Goal: Task Accomplishment & Management: Use online tool/utility

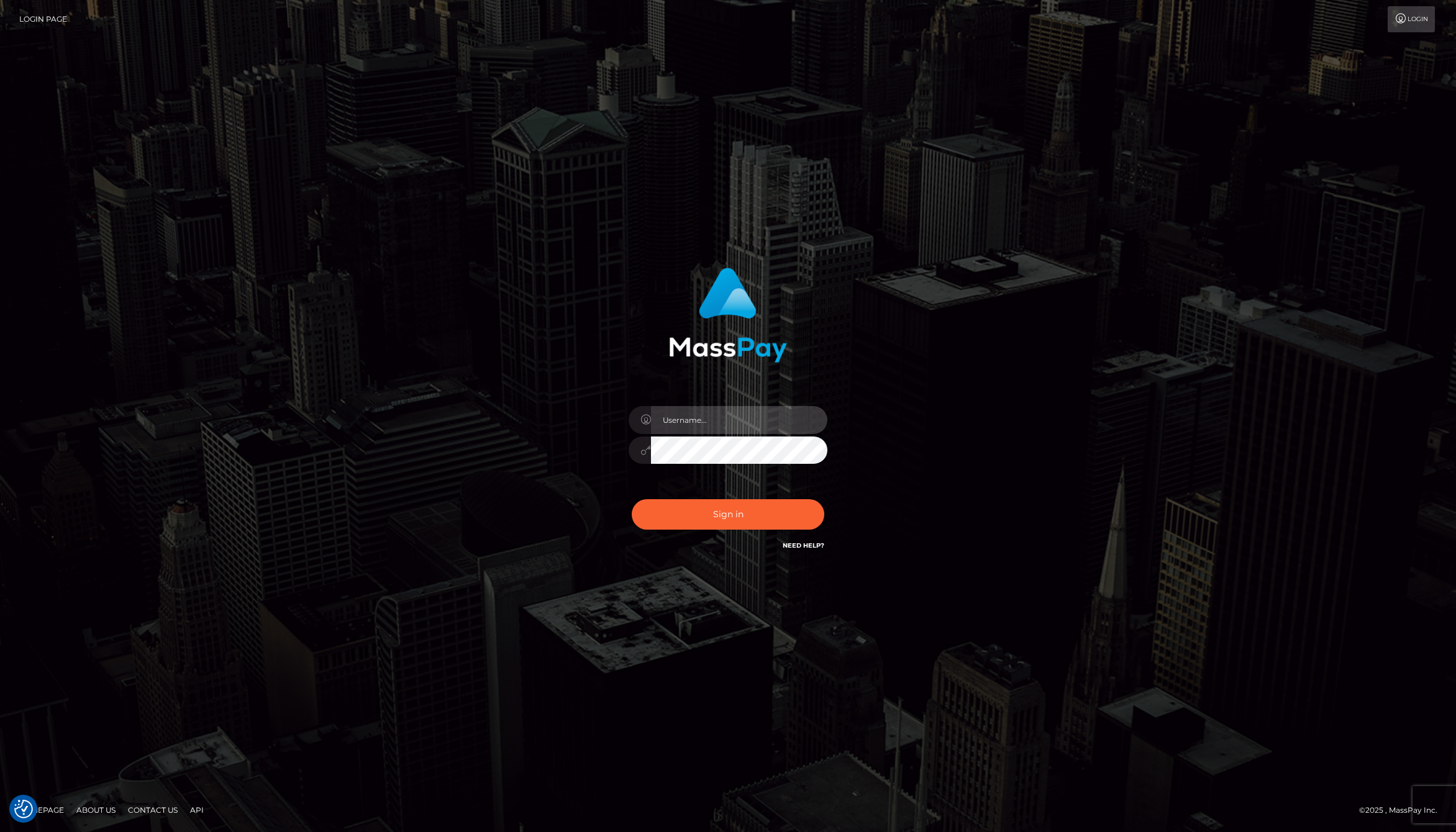
click at [721, 419] on input "text" at bounding box center [739, 420] width 177 height 28
click at [0, 831] on com-1password-button at bounding box center [0, 832] width 0 height 0
type input "jackson.whop"
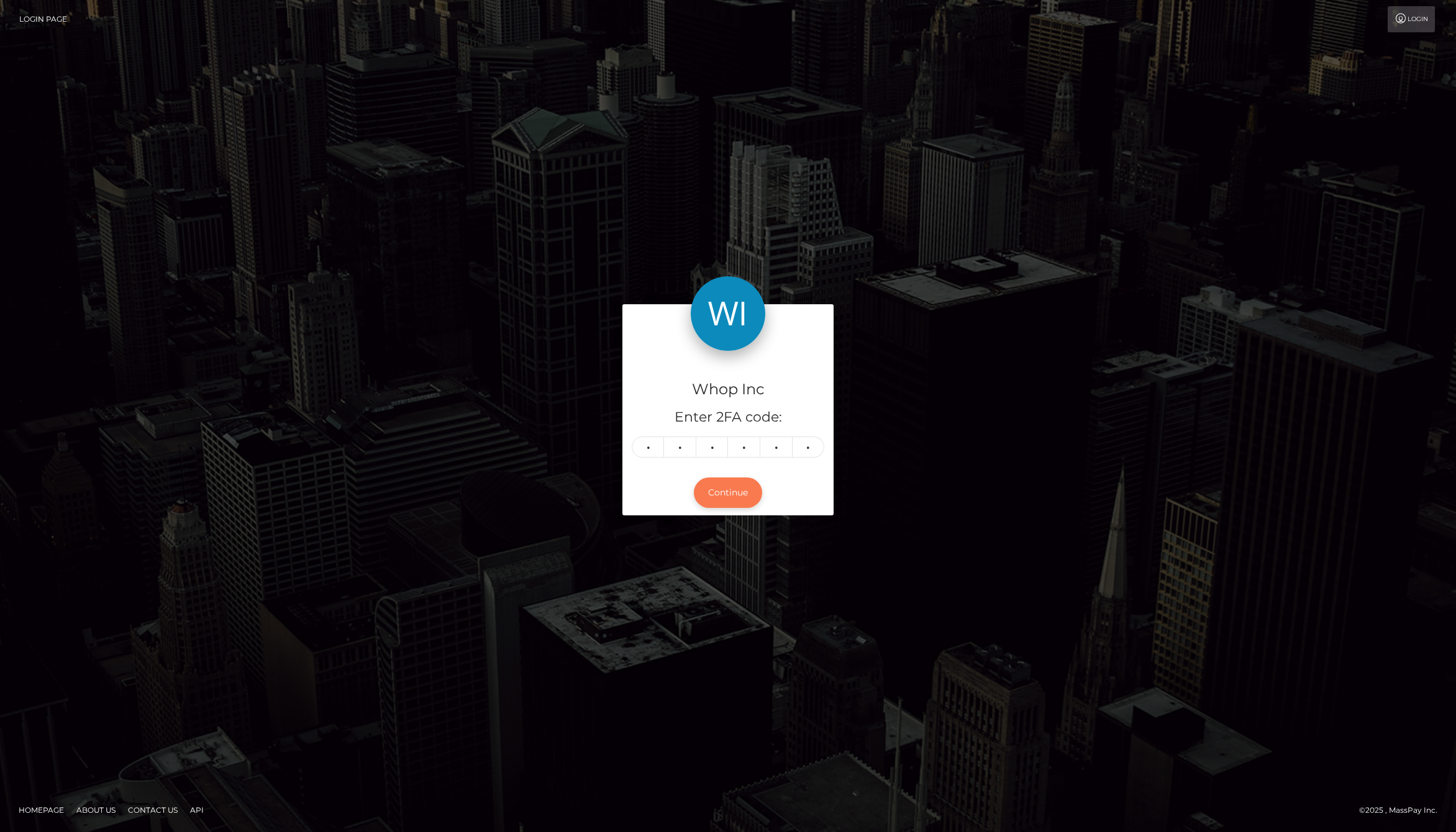
click at [737, 492] on button "Continue" at bounding box center [728, 492] width 69 height 30
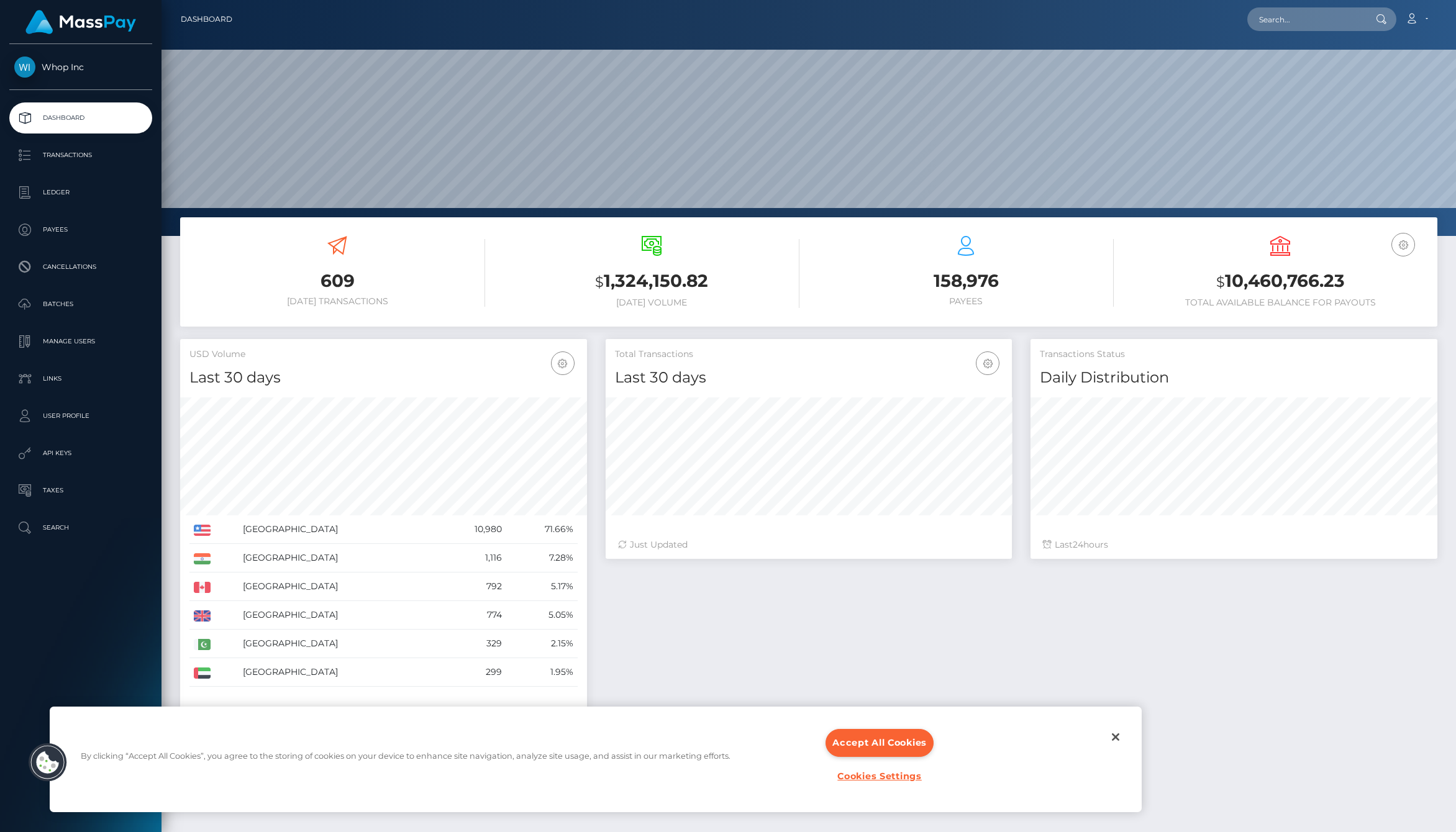
scroll to position [219, 406]
click at [1122, 741] on button "Close" at bounding box center [1115, 736] width 27 height 27
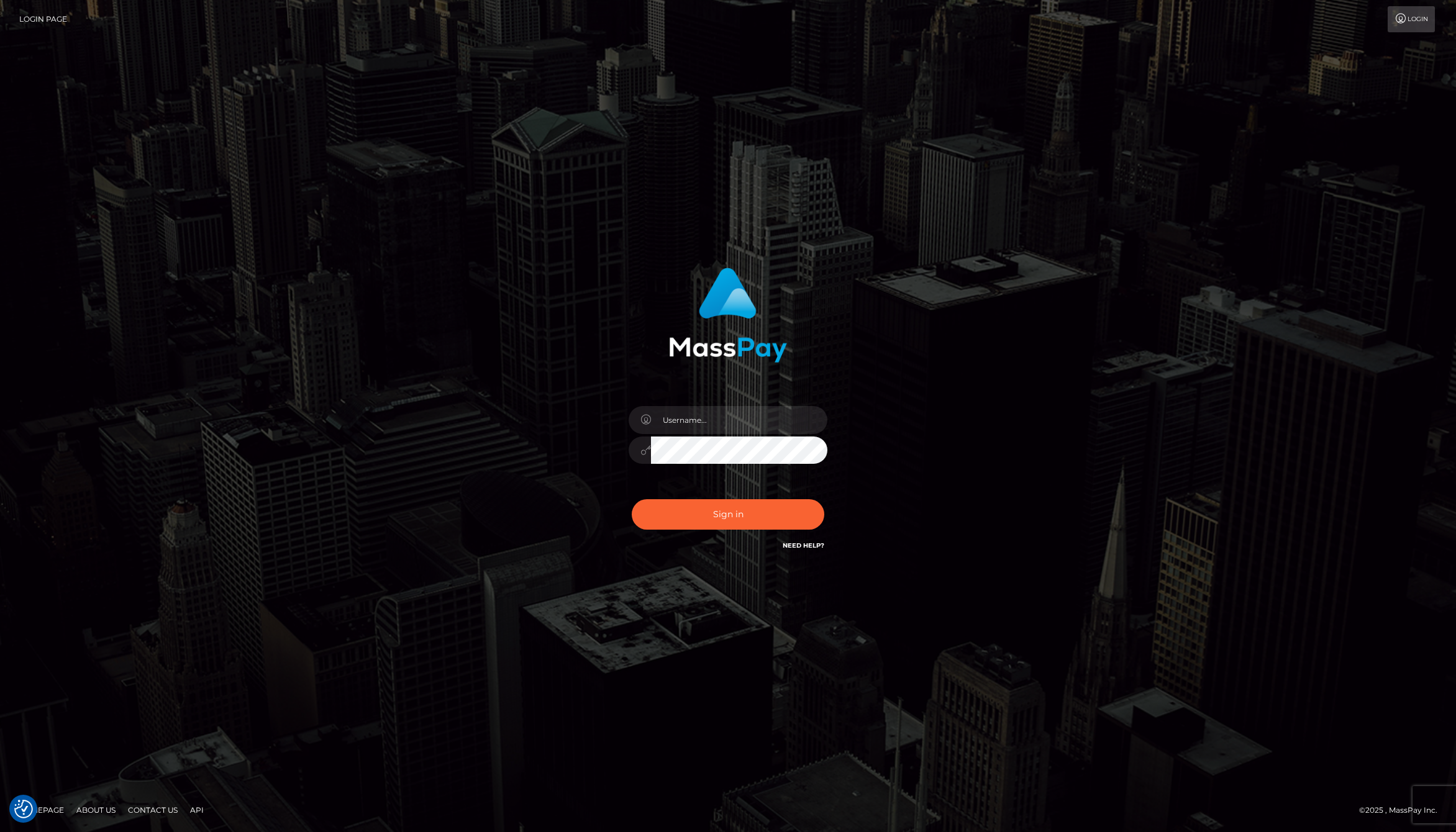
click at [738, 434] on div at bounding box center [727, 444] width 217 height 95
click at [739, 420] on input "text" at bounding box center [739, 420] width 177 height 28
type input "jackson.whop"
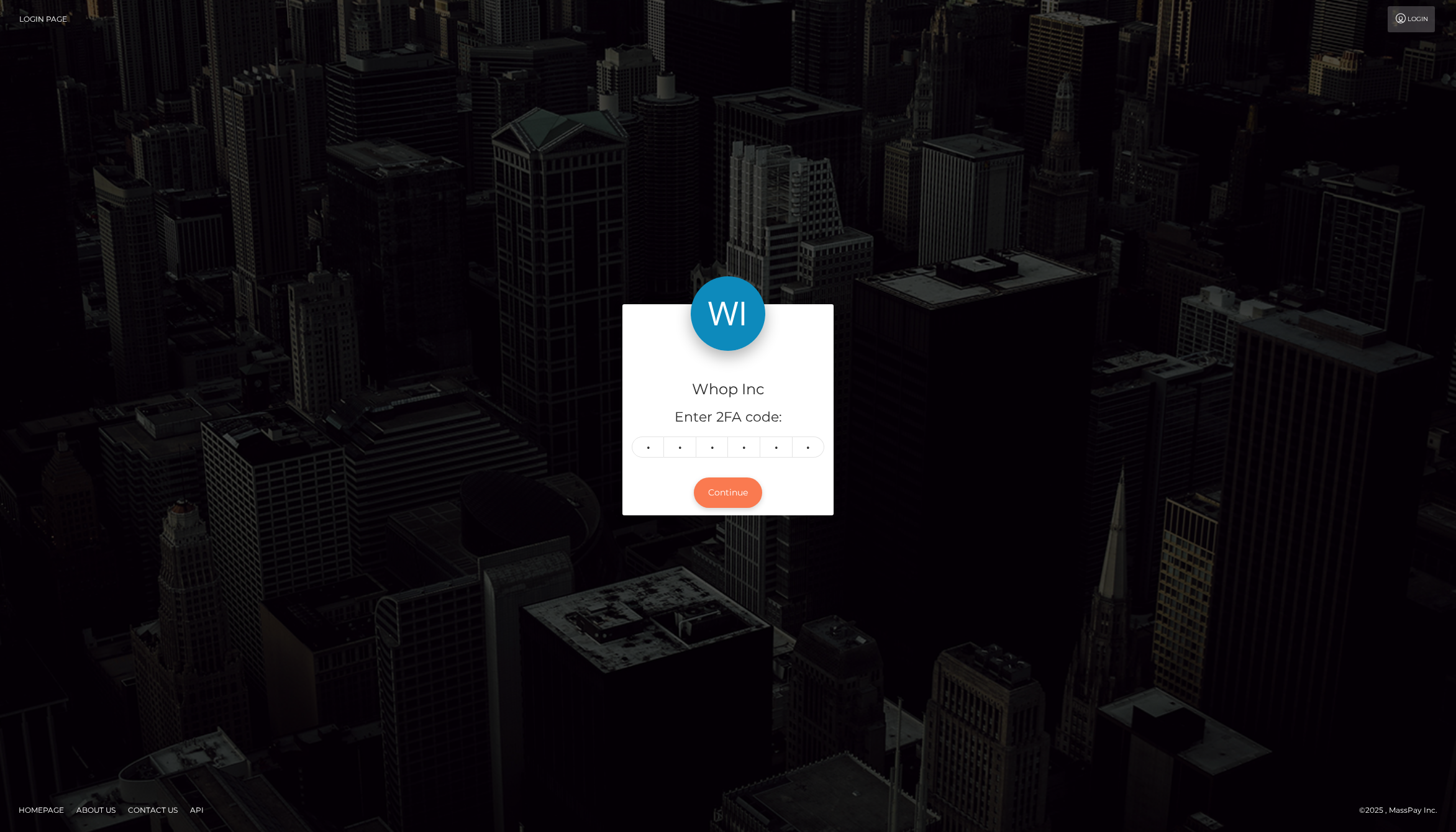
click at [736, 494] on button "Continue" at bounding box center [728, 492] width 69 height 30
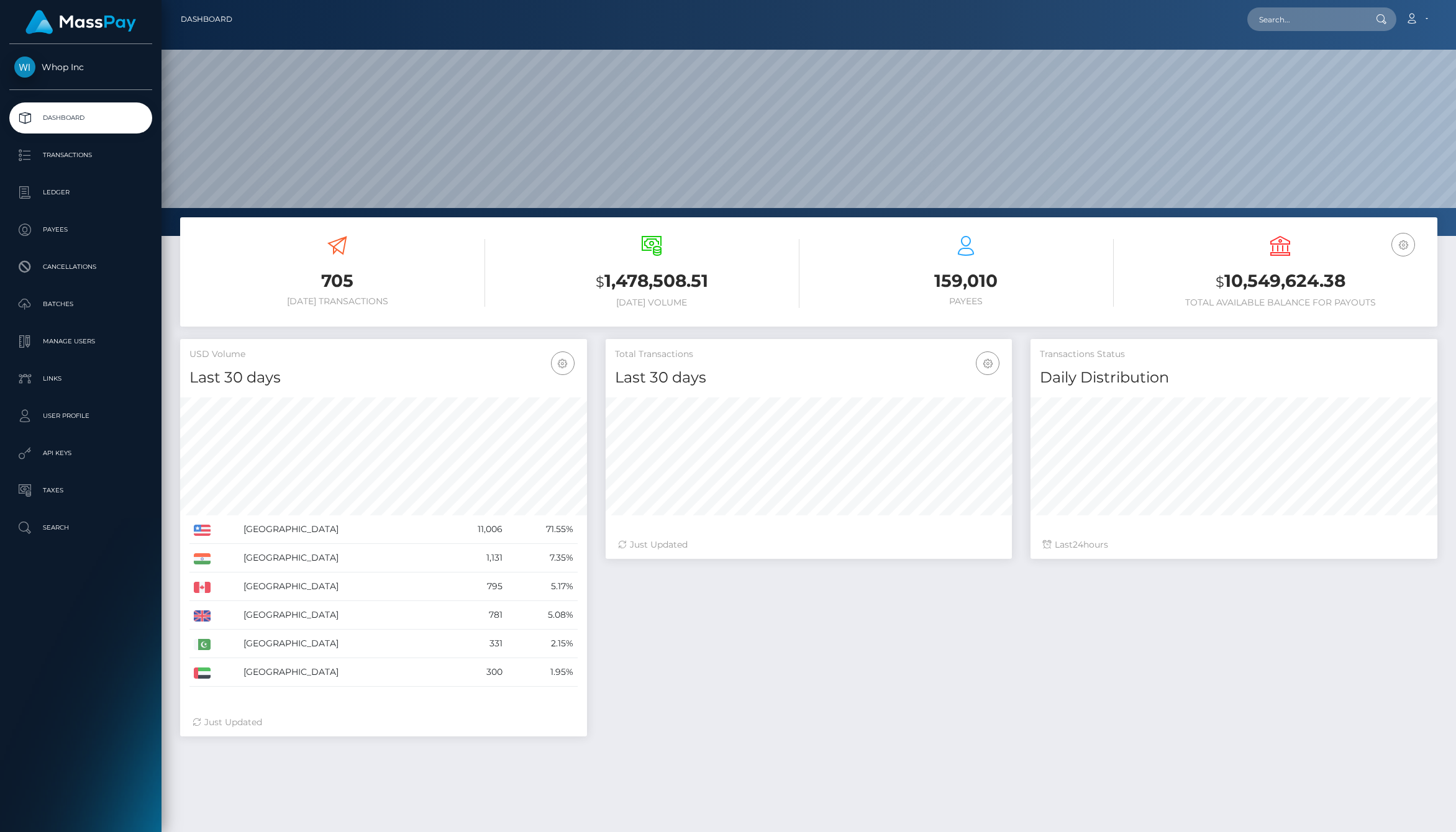
scroll to position [219, 406]
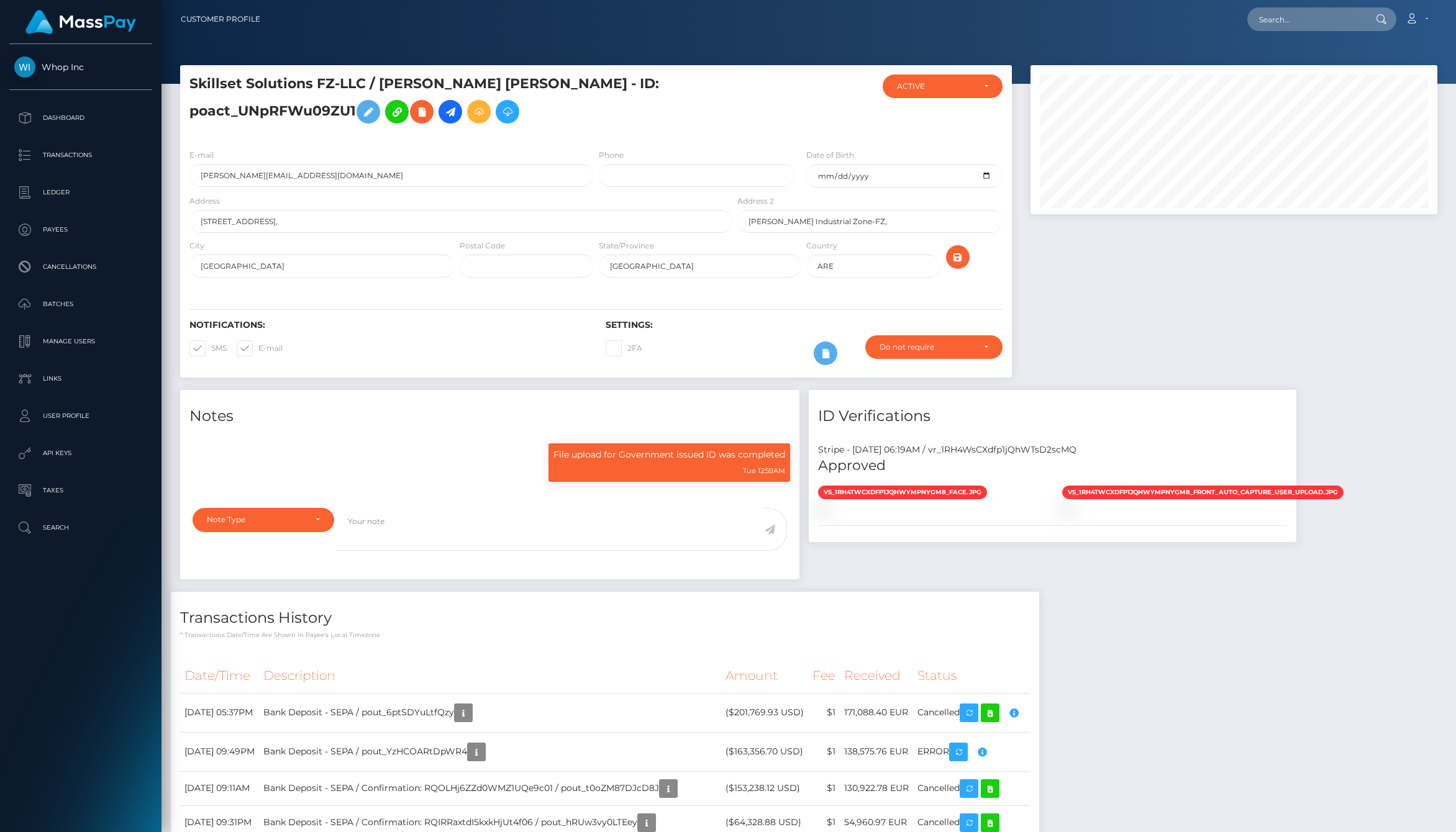
scroll to position [149, 406]
click at [1197, 318] on div at bounding box center [1233, 227] width 425 height 325
click at [281, 113] on h5 "Skillset Solutions FZ-LLC / NIKOLAS FELIX PREHN - ID: poact_UNpRFWu09ZU1" at bounding box center [457, 102] width 536 height 55
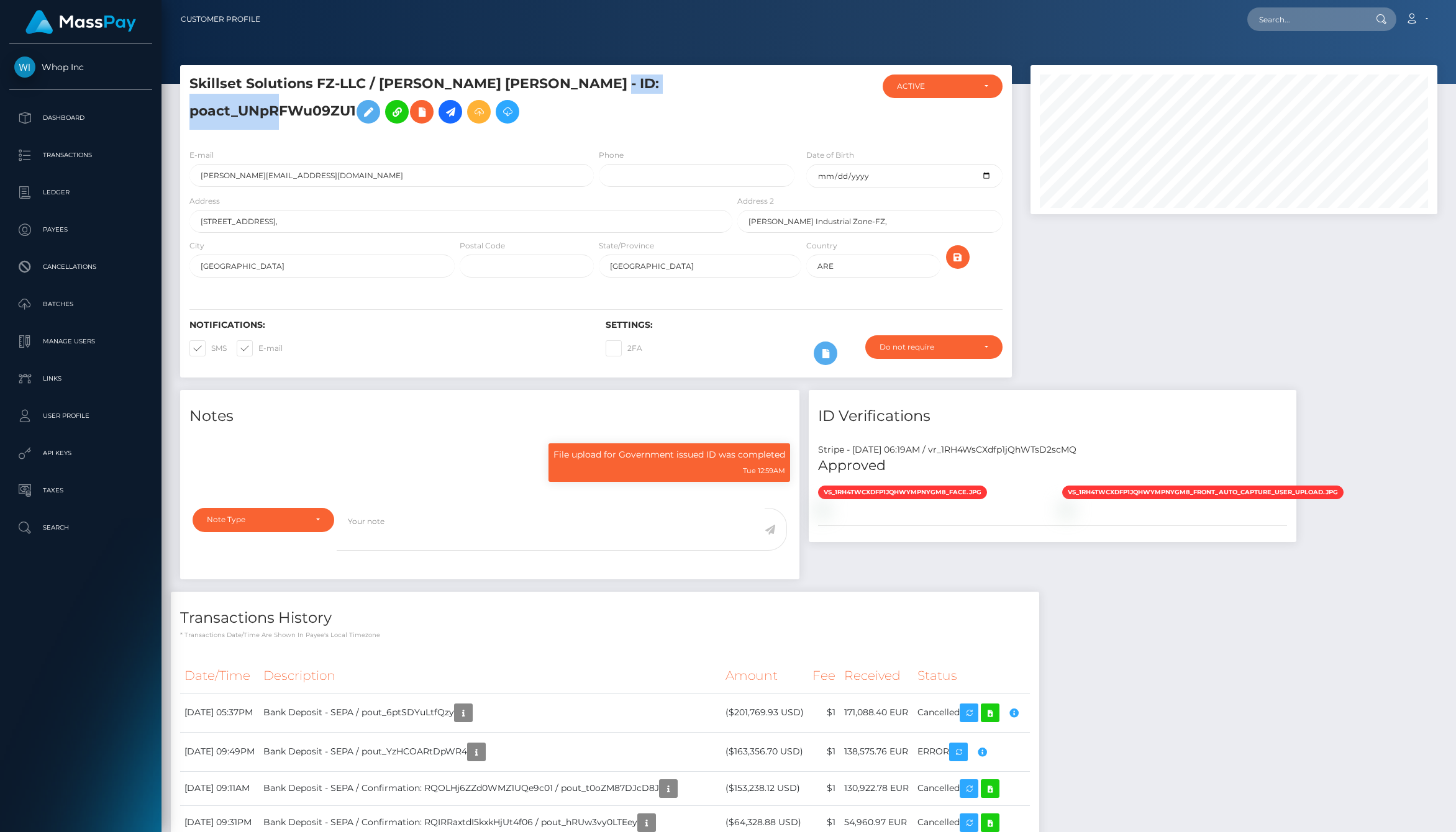
copy h5 "poact_UNpRFWu09ZU1"
